Goal: Browse casually: Explore the website without a specific task or goal

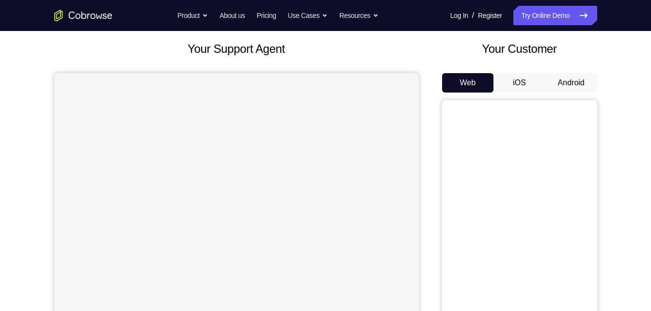
click at [588, 85] on button "Android" at bounding box center [572, 82] width 52 height 19
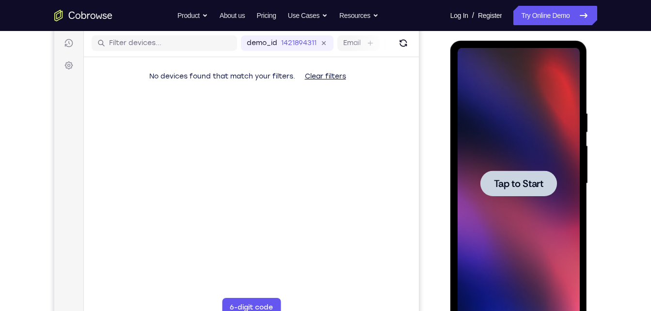
click at [540, 146] on div at bounding box center [519, 184] width 122 height 272
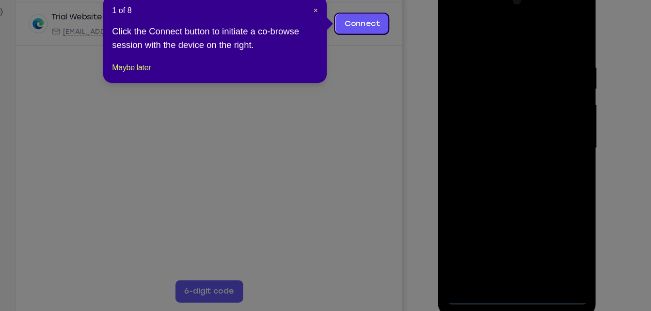
scroll to position [133, 0]
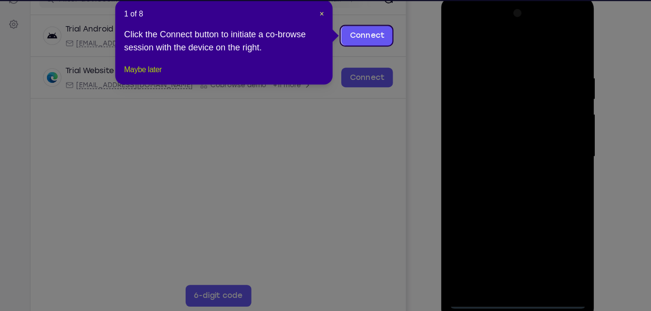
click at [195, 98] on button "Maybe later" at bounding box center [183, 92] width 33 height 12
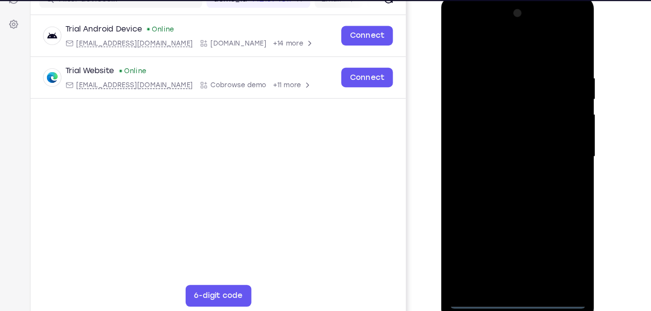
click at [510, 269] on div at bounding box center [510, 140] width 122 height 272
click at [558, 224] on div at bounding box center [510, 140] width 122 height 272
click at [484, 50] on div at bounding box center [510, 140] width 122 height 272
click at [551, 136] on div at bounding box center [510, 140] width 122 height 272
click at [500, 160] on div at bounding box center [510, 140] width 122 height 272
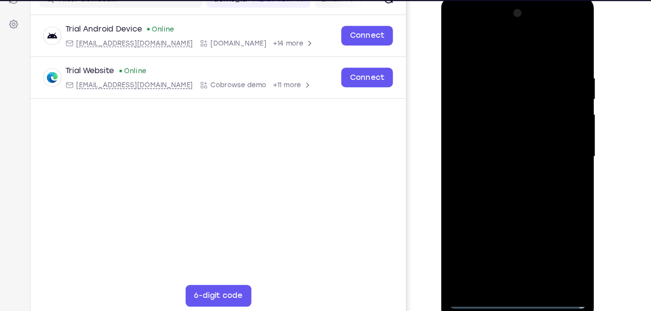
click at [497, 132] on div at bounding box center [510, 140] width 122 height 272
click at [498, 140] on div at bounding box center [510, 140] width 122 height 272
click at [514, 182] on div at bounding box center [510, 140] width 122 height 272
click at [562, 251] on div at bounding box center [510, 140] width 122 height 272
drag, startPoint x: 503, startPoint y: 52, endPoint x: 514, endPoint y: -20, distance: 73.1
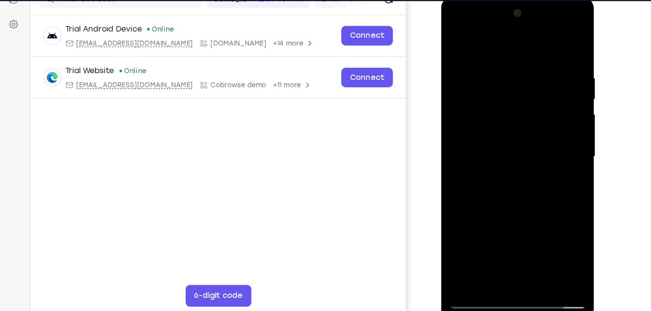
click at [514, 0] on html "Online web based iOS Simulators and Android Emulators. Run iPhone, iPad, Mobile…" at bounding box center [510, 142] width 138 height 291
click at [564, 40] on div at bounding box center [510, 140] width 122 height 272
click at [458, 40] on div at bounding box center [510, 140] width 122 height 272
drag, startPoint x: 503, startPoint y: 162, endPoint x: 515, endPoint y: 65, distance: 97.2
click at [515, 65] on div at bounding box center [510, 140] width 122 height 272
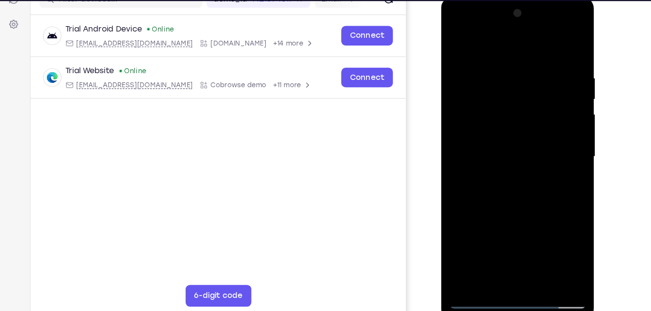
click at [457, 179] on div at bounding box center [510, 140] width 122 height 272
drag, startPoint x: 509, startPoint y: 204, endPoint x: 512, endPoint y: 41, distance: 163.4
click at [512, 41] on div at bounding box center [510, 140] width 122 height 272
drag, startPoint x: 505, startPoint y: 224, endPoint x: 529, endPoint y: 82, distance: 143.2
click at [529, 82] on div at bounding box center [510, 140] width 122 height 272
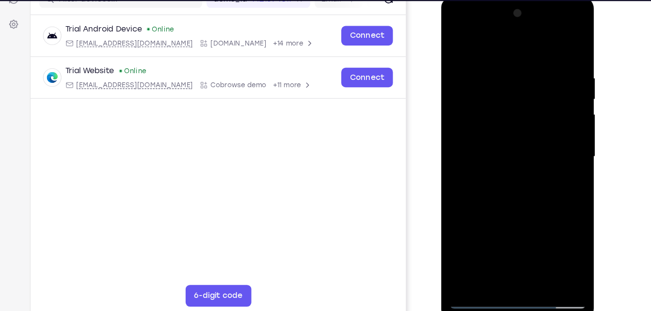
drag, startPoint x: 521, startPoint y: 205, endPoint x: 542, endPoint y: 55, distance: 150.8
click at [542, 55] on div at bounding box center [510, 140] width 122 height 272
drag, startPoint x: 542, startPoint y: 55, endPoint x: 551, endPoint y: 61, distance: 11.3
click at [551, 61] on div at bounding box center [510, 140] width 122 height 272
drag, startPoint x: 512, startPoint y: 225, endPoint x: 547, endPoint y: 15, distance: 213.0
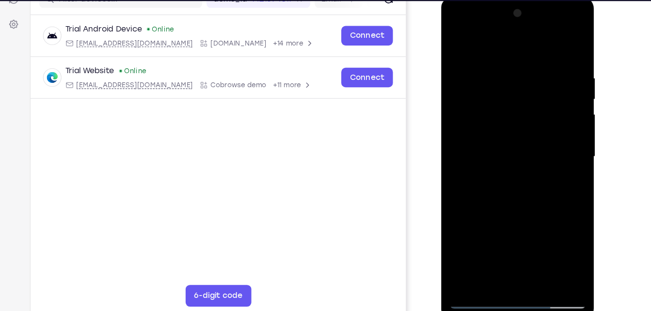
click at [547, 15] on div at bounding box center [510, 140] width 122 height 272
drag, startPoint x: 518, startPoint y: 222, endPoint x: 537, endPoint y: 94, distance: 128.9
click at [537, 94] on div at bounding box center [510, 140] width 122 height 272
drag, startPoint x: 528, startPoint y: 204, endPoint x: 529, endPoint y: 169, distance: 35.4
click at [529, 169] on div at bounding box center [510, 140] width 122 height 272
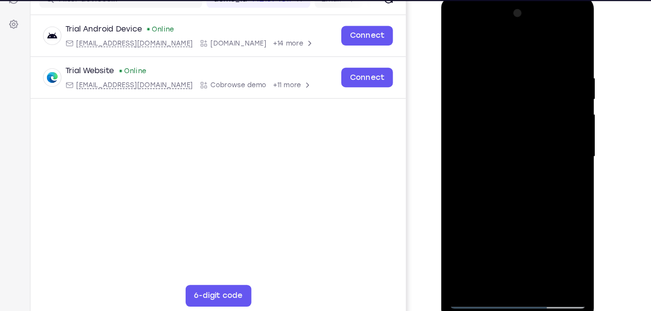
click at [525, 146] on div at bounding box center [510, 140] width 122 height 272
drag, startPoint x: 524, startPoint y: 195, endPoint x: 525, endPoint y: 152, distance: 43.2
click at [525, 152] on div at bounding box center [510, 140] width 122 height 272
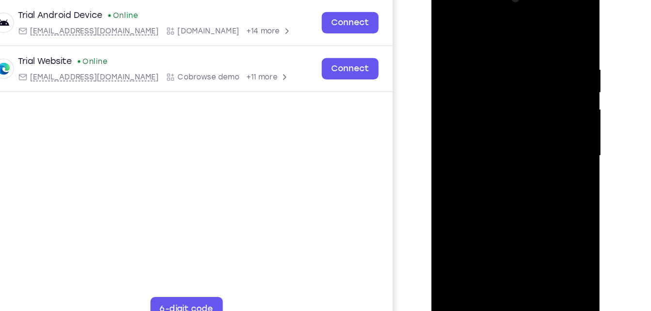
drag, startPoint x: 520, startPoint y: 171, endPoint x: 521, endPoint y: 139, distance: 31.6
click at [521, 139] on div at bounding box center [500, 123] width 122 height 272
drag, startPoint x: 520, startPoint y: 199, endPoint x: 524, endPoint y: 156, distance: 43.8
click at [524, 156] on div at bounding box center [500, 123] width 122 height 272
drag, startPoint x: 522, startPoint y: 195, endPoint x: 537, endPoint y: 23, distance: 172.8
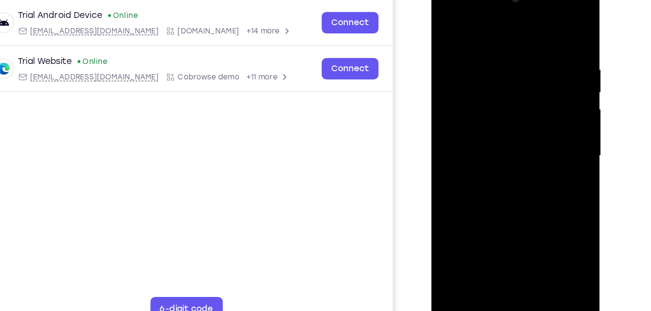
click at [537, 23] on div at bounding box center [500, 123] width 122 height 272
drag, startPoint x: 501, startPoint y: 194, endPoint x: 509, endPoint y: 48, distance: 146.6
click at [509, 48] on div at bounding box center [500, 123] width 122 height 272
drag, startPoint x: 491, startPoint y: 185, endPoint x: 512, endPoint y: 83, distance: 103.9
click at [512, 83] on div at bounding box center [500, 123] width 122 height 272
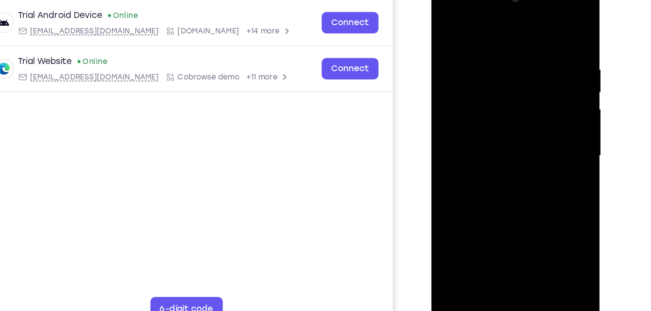
drag, startPoint x: 510, startPoint y: 194, endPoint x: 512, endPoint y: 75, distance: 119.3
click at [512, 75] on div at bounding box center [500, 123] width 122 height 272
drag, startPoint x: 512, startPoint y: 128, endPoint x: 514, endPoint y: 111, distance: 17.0
click at [514, 111] on div at bounding box center [500, 123] width 122 height 272
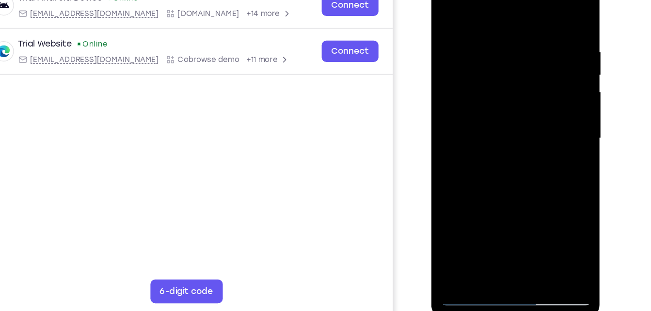
scroll to position [132, 0]
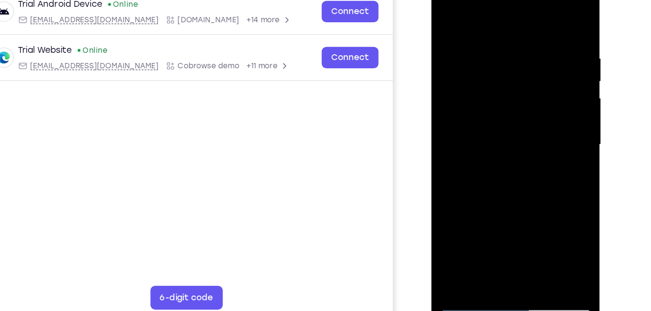
click at [454, 226] on div at bounding box center [500, 112] width 122 height 272
click at [484, 37] on div at bounding box center [500, 112] width 122 height 272
click at [549, 60] on div at bounding box center [500, 112] width 122 height 272
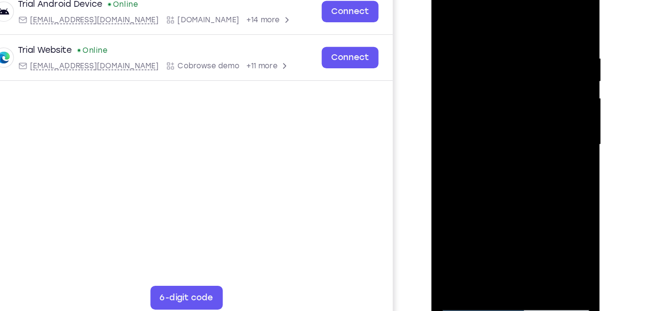
click at [549, 60] on div at bounding box center [500, 112] width 122 height 272
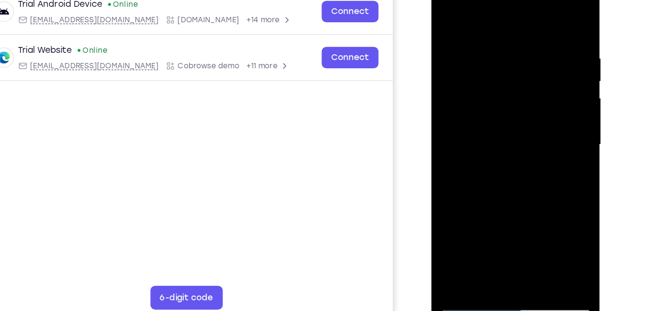
click at [549, 60] on div at bounding box center [500, 112] width 122 height 272
click at [446, 70] on div at bounding box center [500, 112] width 122 height 272
click at [553, 135] on div at bounding box center [500, 112] width 122 height 272
click at [550, 16] on div at bounding box center [500, 112] width 122 height 272
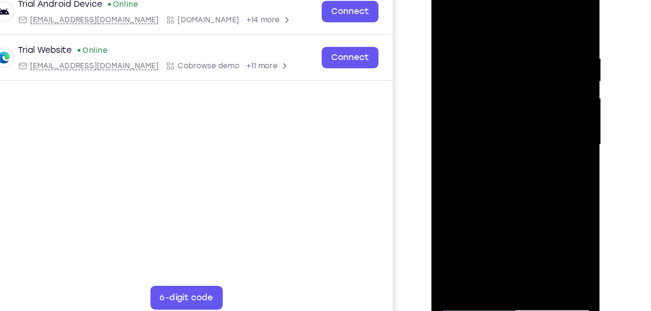
click at [522, 226] on div at bounding box center [500, 112] width 122 height 272
click at [506, 164] on div at bounding box center [500, 112] width 122 height 272
drag, startPoint x: 491, startPoint y: 210, endPoint x: 521, endPoint y: 69, distance: 144.6
click at [521, 69] on div at bounding box center [500, 112] width 122 height 272
click at [500, 143] on div at bounding box center [500, 112] width 122 height 272
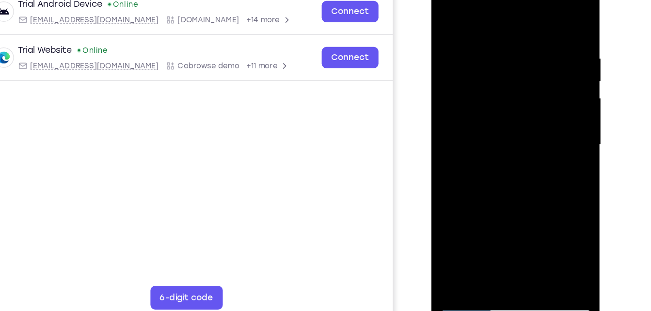
click at [446, 15] on div at bounding box center [500, 112] width 122 height 272
